Goal: Information Seeking & Learning: Learn about a topic

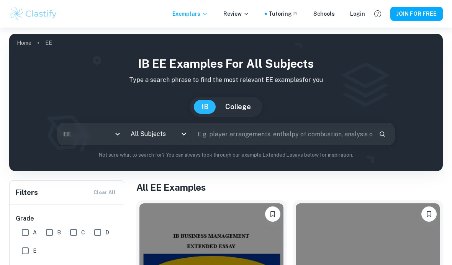
click at [230, 135] on input "text" at bounding box center [282, 133] width 181 height 21
type input "Art"
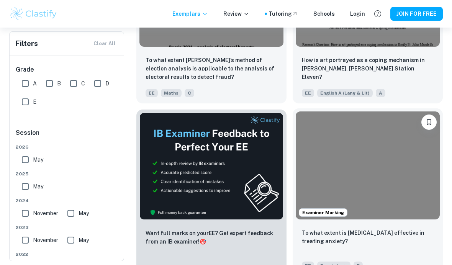
scroll to position [285, 0]
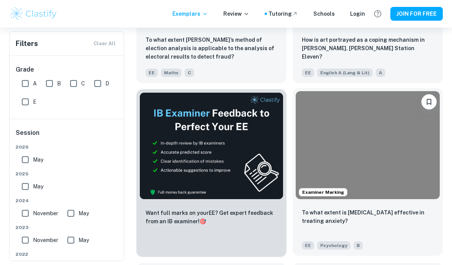
click at [365, 127] on img at bounding box center [368, 145] width 144 height 108
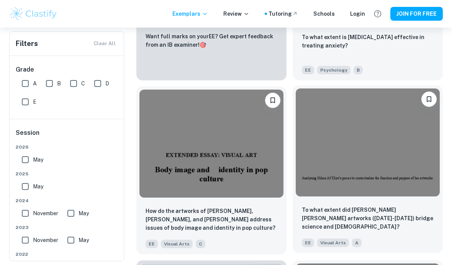
scroll to position [466, 0]
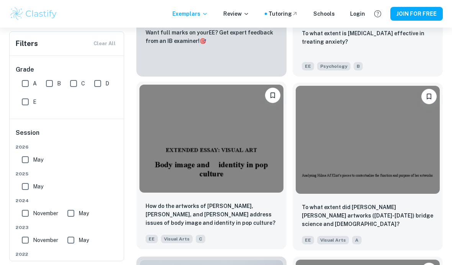
click at [169, 241] on span "Visual Arts" at bounding box center [177, 239] width 32 height 8
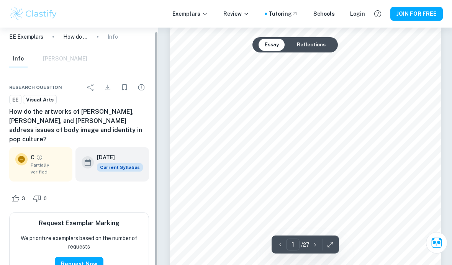
scroll to position [3, 0]
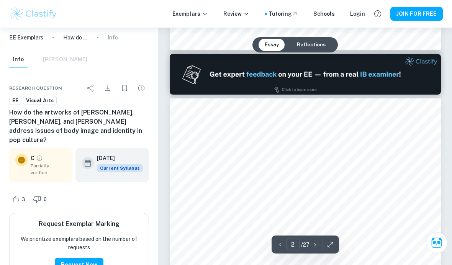
type input "1"
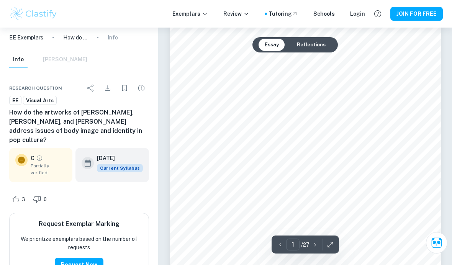
scroll to position [56, 0]
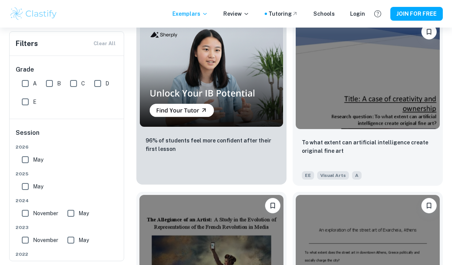
scroll to position [710, 0]
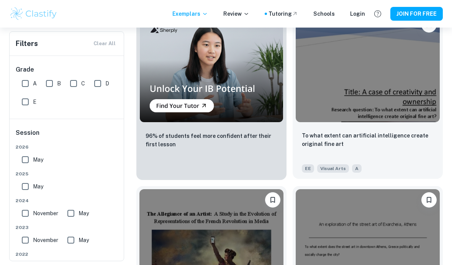
click at [384, 116] on img at bounding box center [368, 68] width 144 height 108
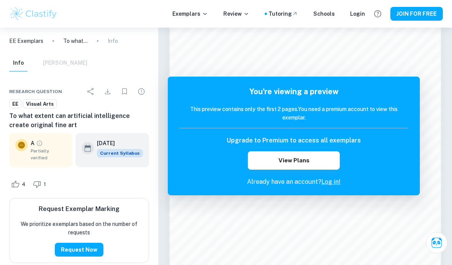
scroll to position [10, 0]
